Goal: Check status: Check status

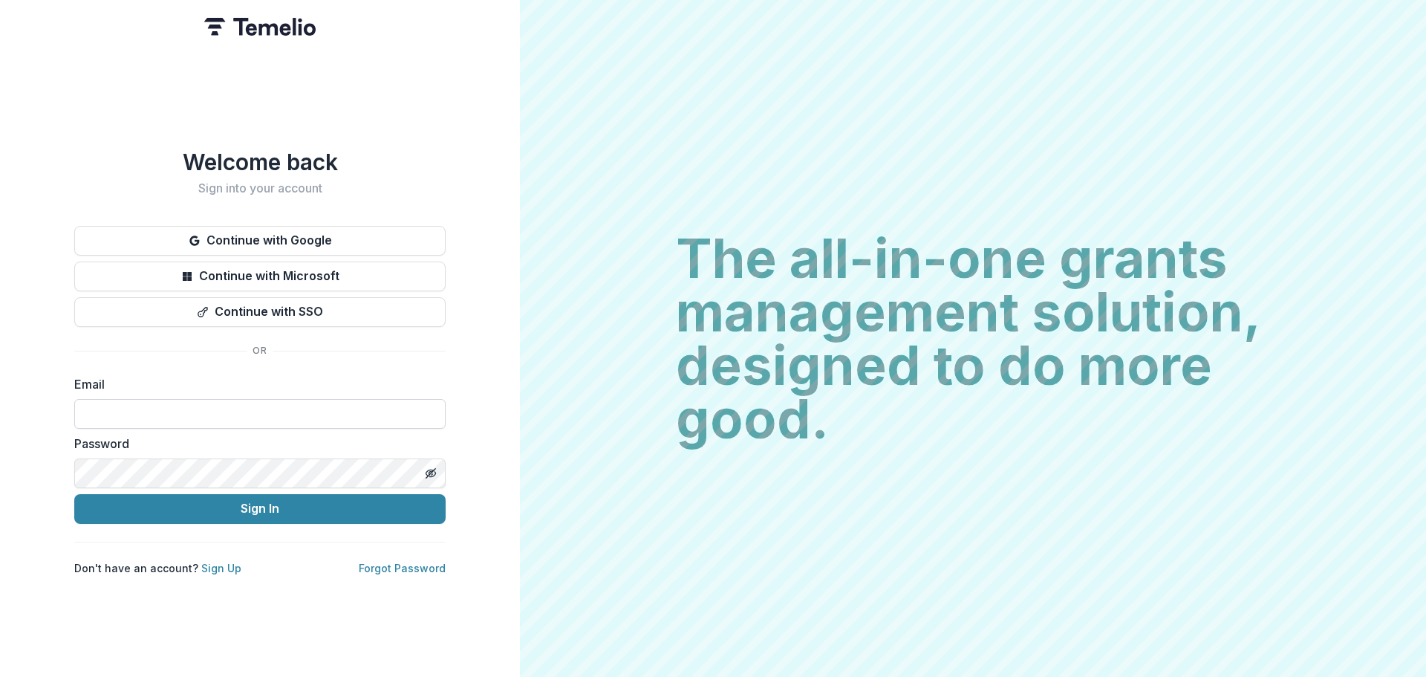
click at [246, 420] on input at bounding box center [259, 414] width 371 height 30
type input "**********"
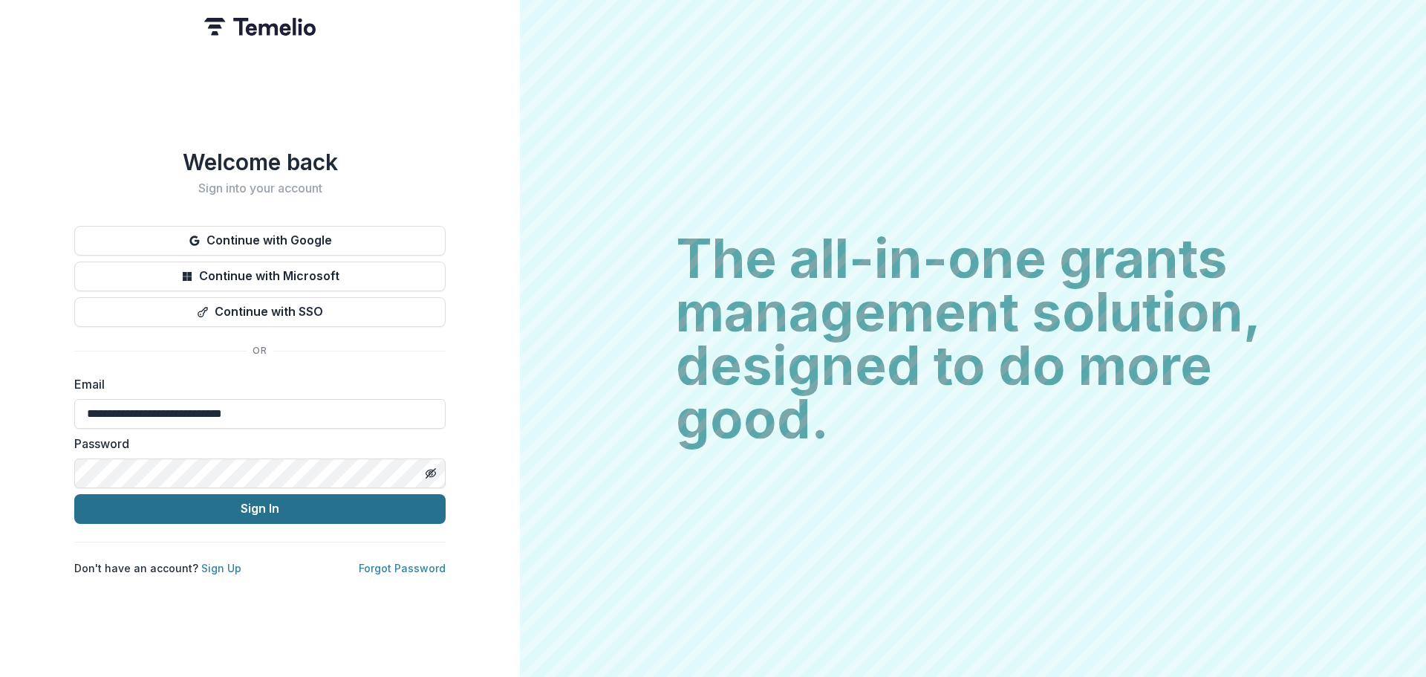
click at [261, 497] on button "Sign In" at bounding box center [259, 509] width 371 height 30
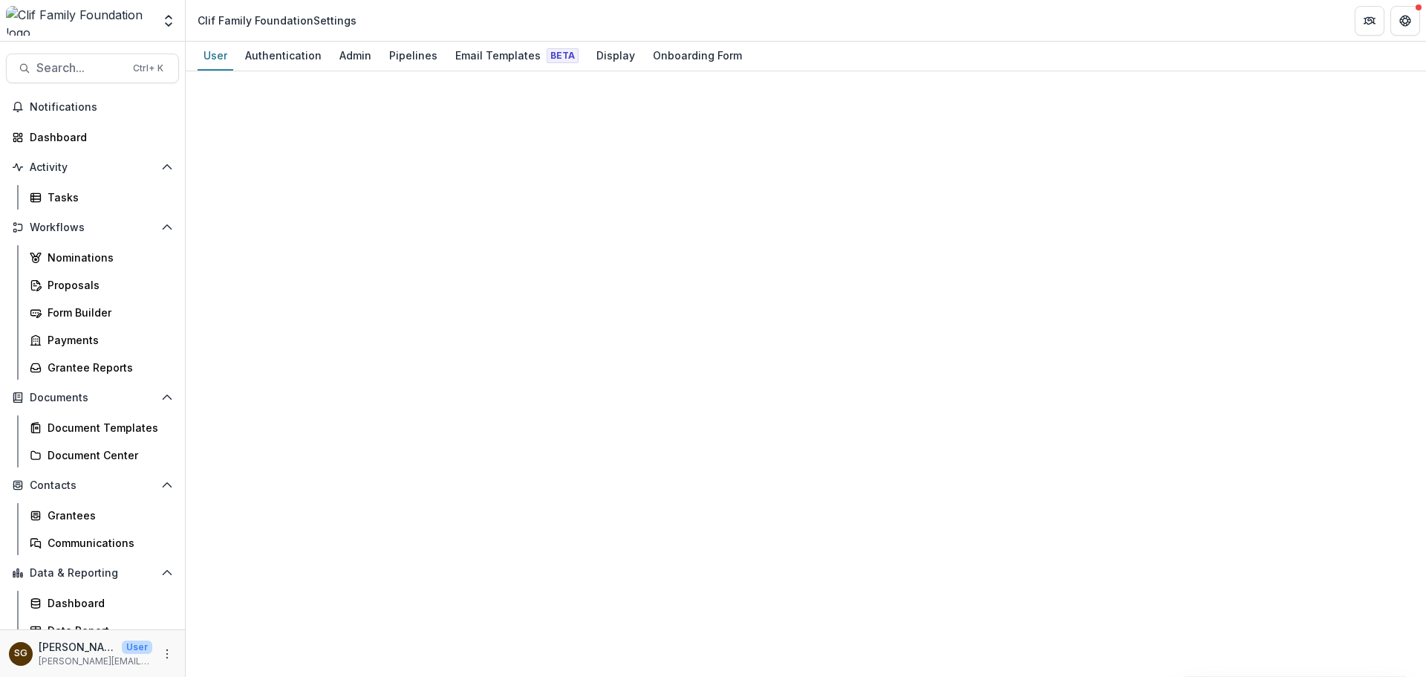
select select "****"
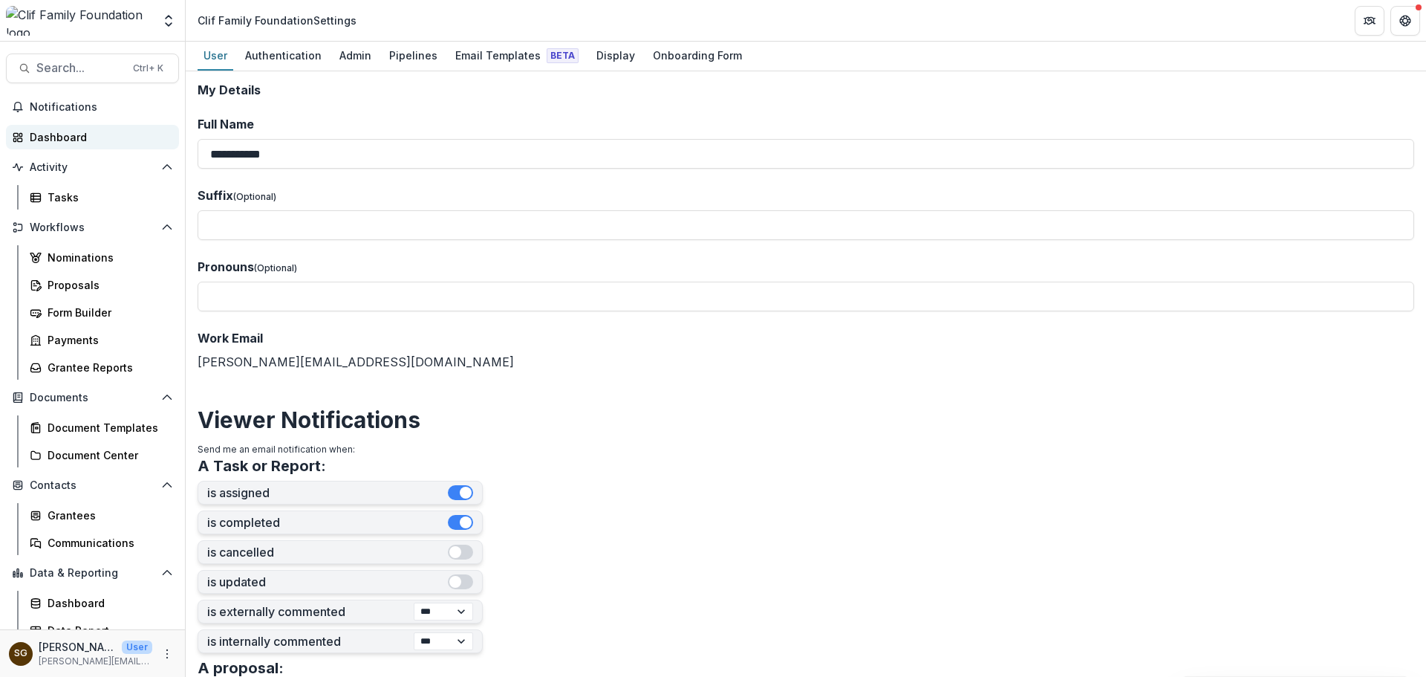
click at [91, 133] on div "Dashboard" at bounding box center [98, 137] width 137 height 16
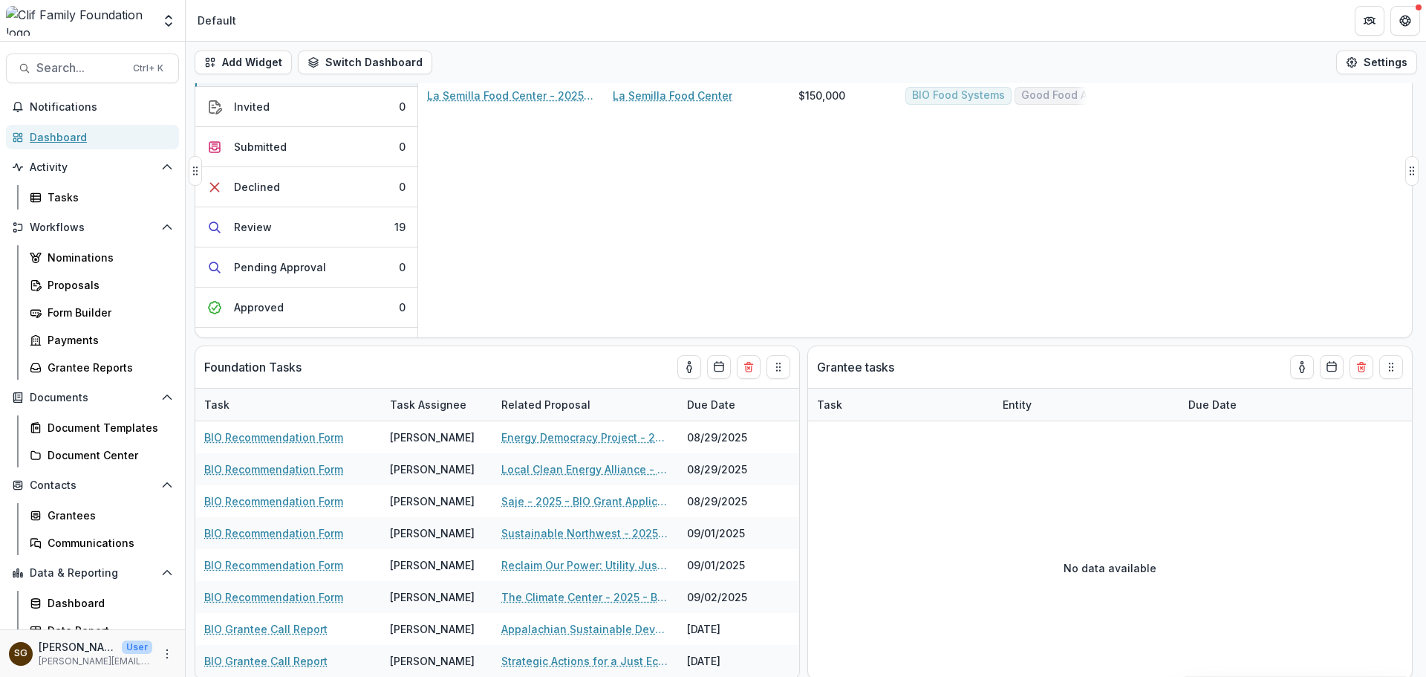
scroll to position [82, 0]
click at [103, 293] on link "Proposals" at bounding box center [101, 285] width 155 height 25
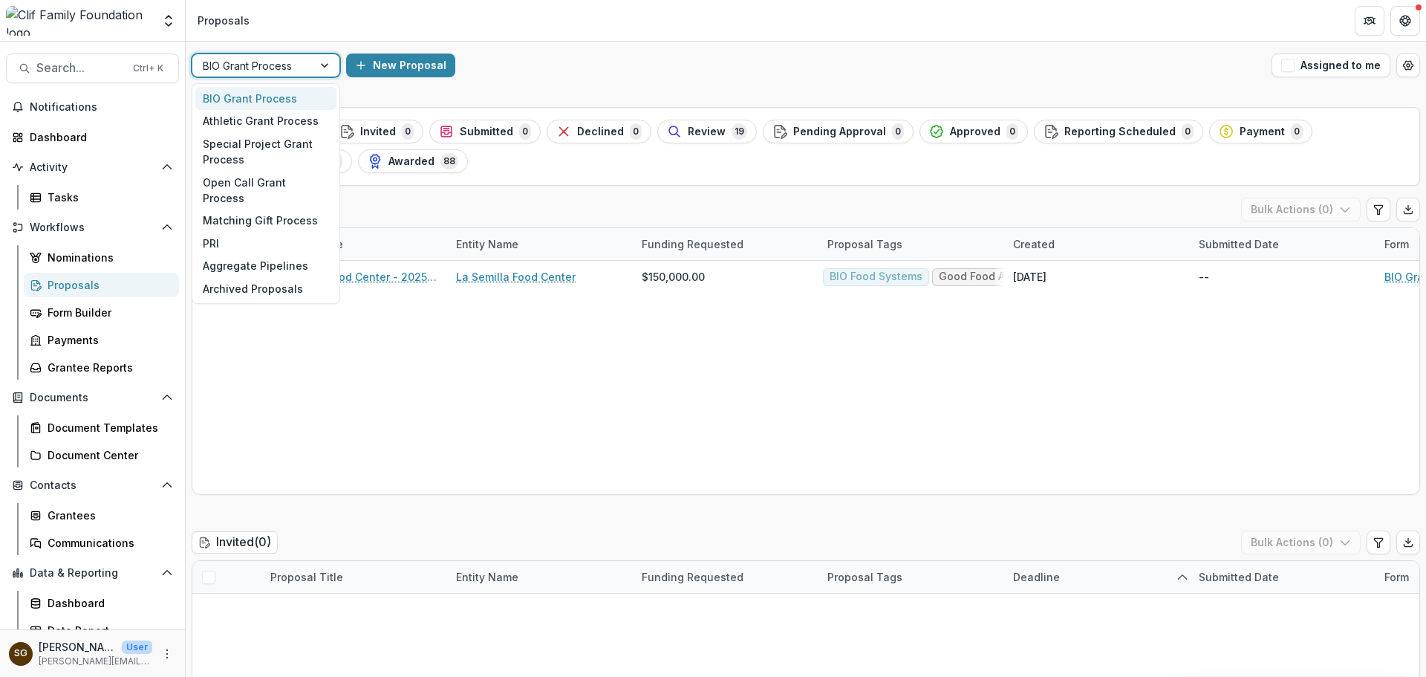
click at [319, 65] on div at bounding box center [326, 65] width 27 height 22
click at [260, 178] on div "Open Call Grant Process" at bounding box center [265, 190] width 141 height 39
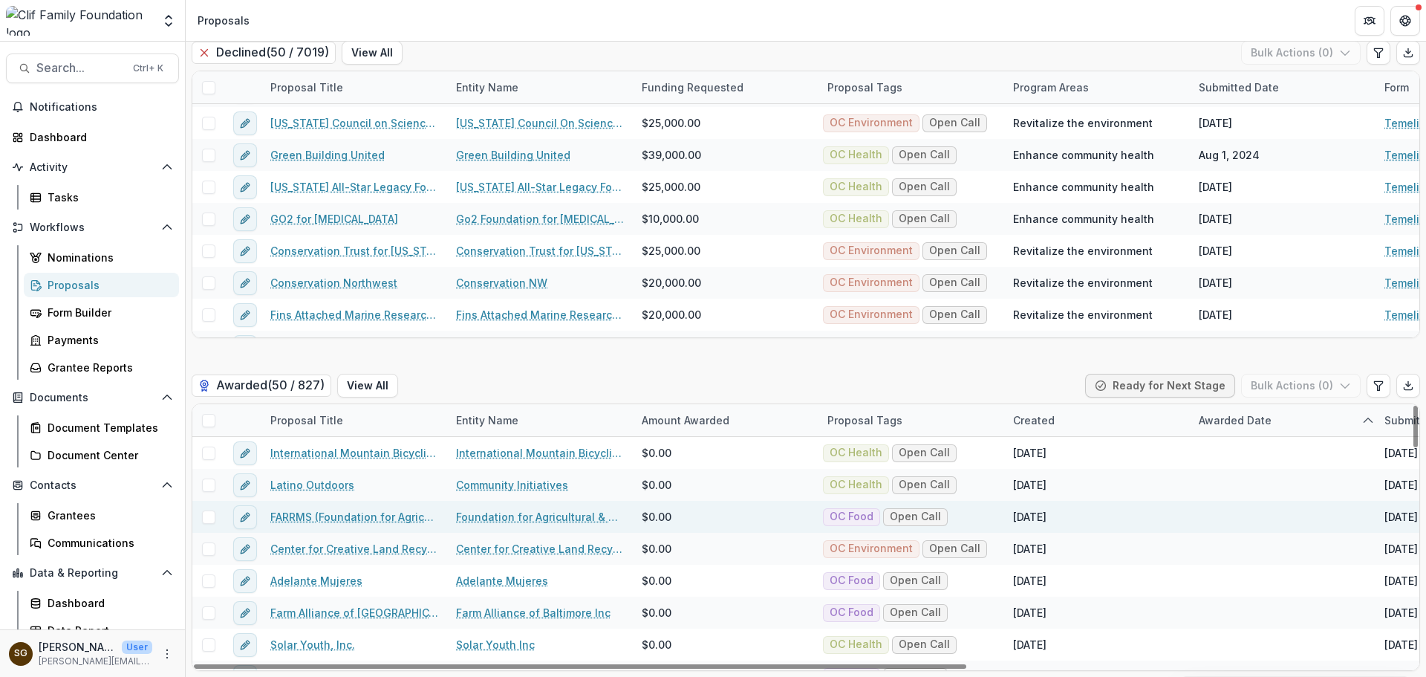
scroll to position [74, 0]
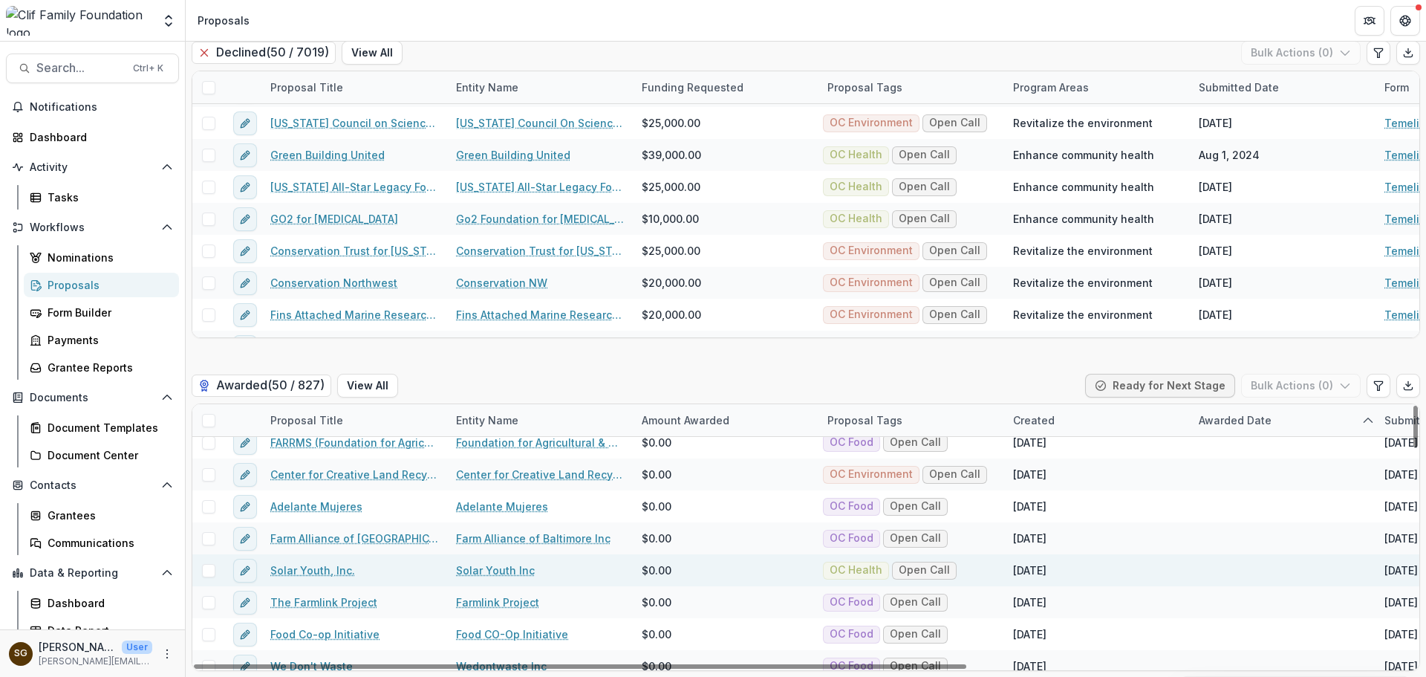
click at [313, 570] on link "Solar Youth, Inc." at bounding box center [312, 570] width 85 height 16
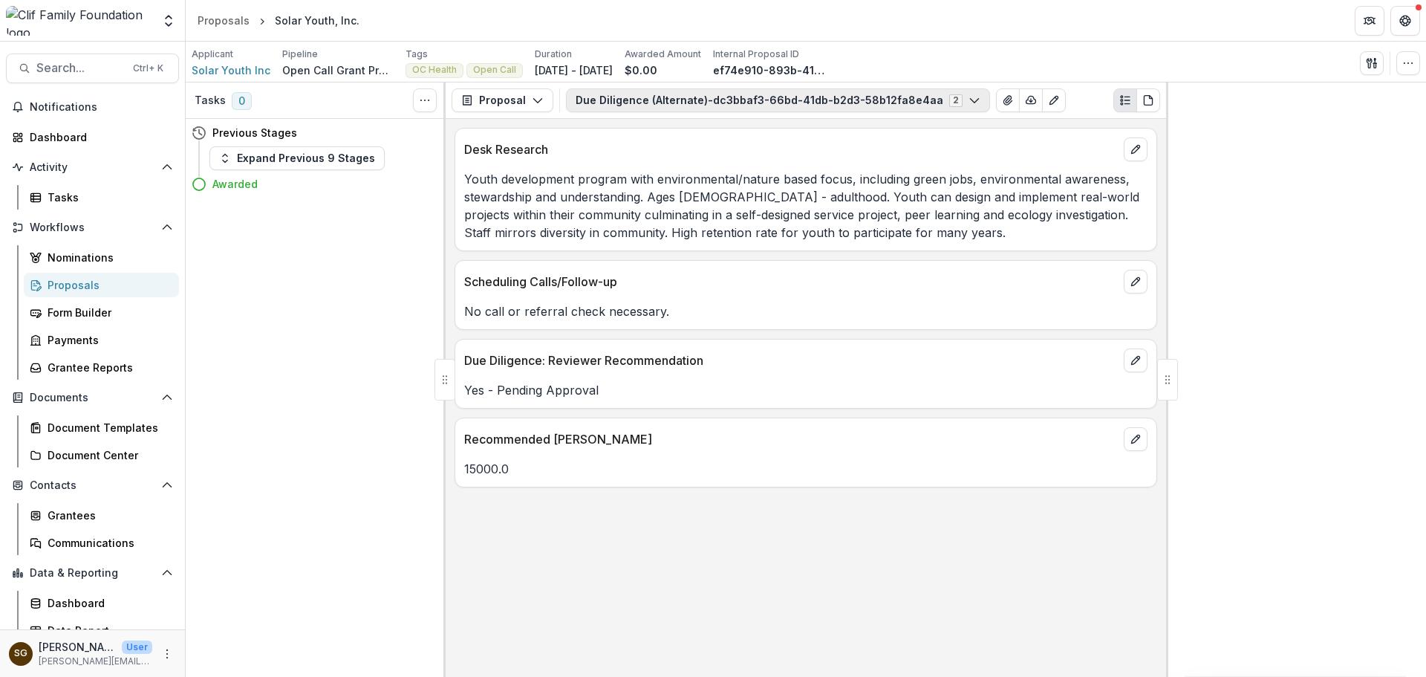
click at [732, 104] on button "Due Diligence (Alternate)-dc3bbaf3-66bd-41db-b2d3-58b12fa8e4aa 2" at bounding box center [778, 100] width 424 height 24
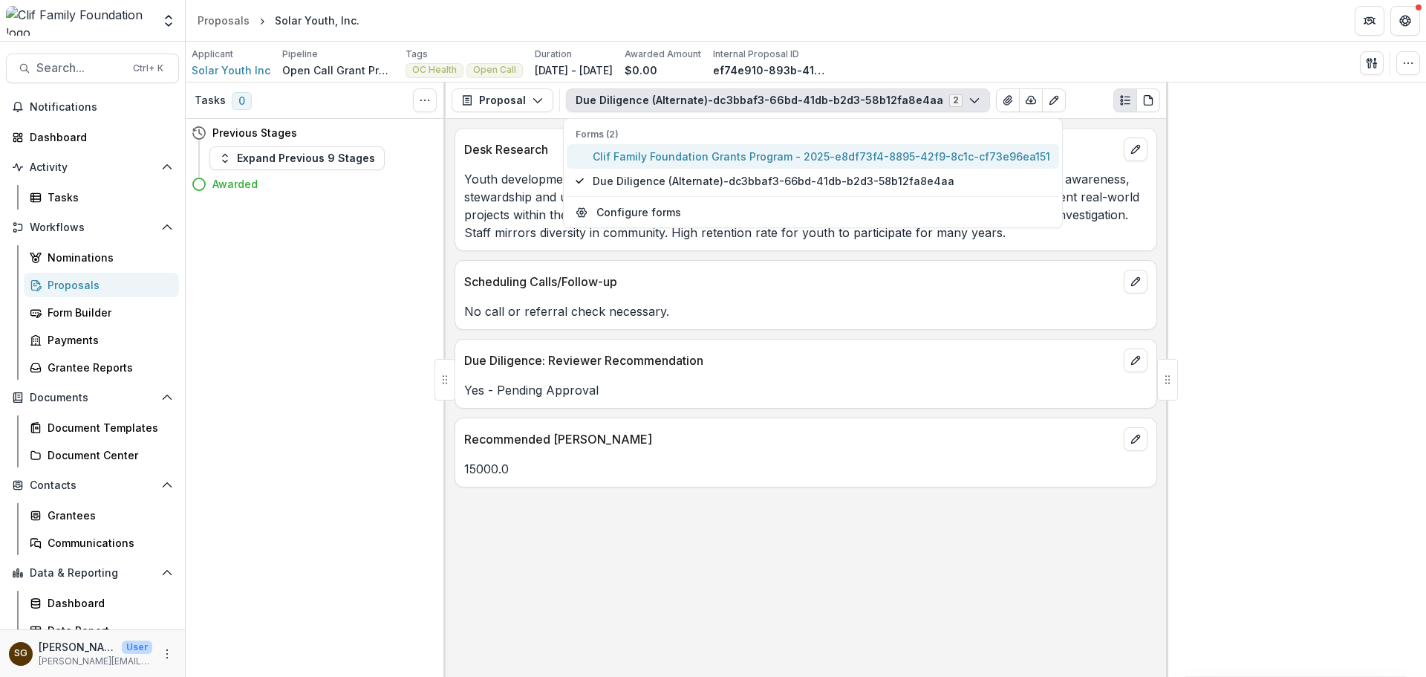
click at [691, 160] on span "Clif Family Foundation Grants Program - 2025-e8df73f4-8895-42f9-8c1c-cf73e96ea1…" at bounding box center [822, 157] width 458 height 16
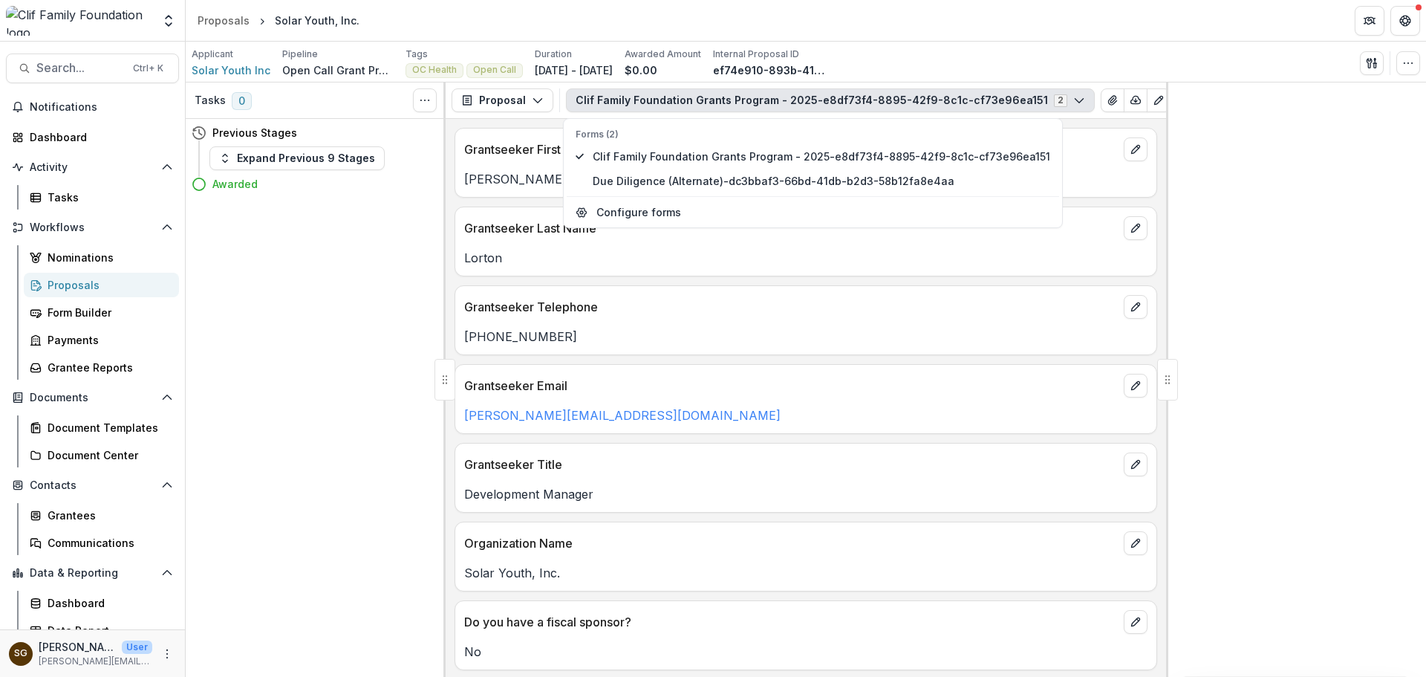
click at [679, 321] on div "[PHONE_NUMBER]" at bounding box center [805, 332] width 701 height 27
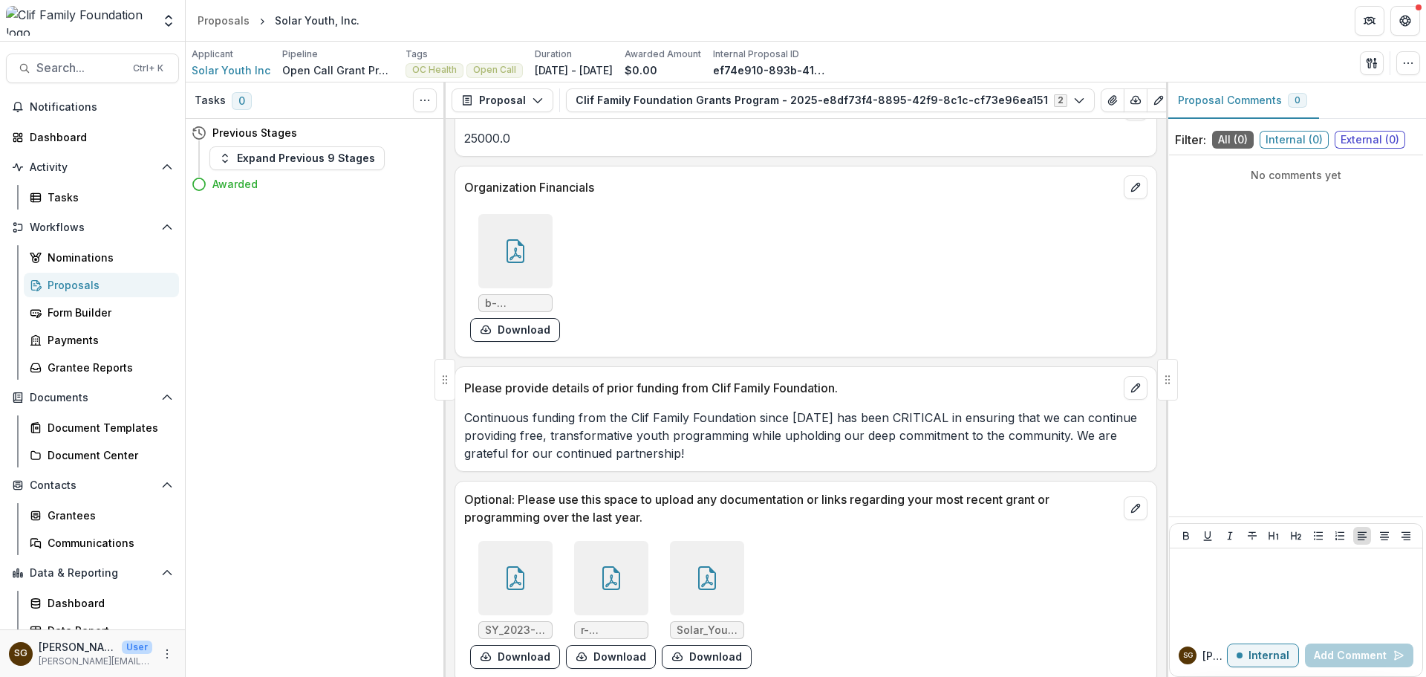
scroll to position [1931, 0]
click at [88, 287] on div "Proposals" at bounding box center [108, 285] width 120 height 16
